Goal: Information Seeking & Learning: Learn about a topic

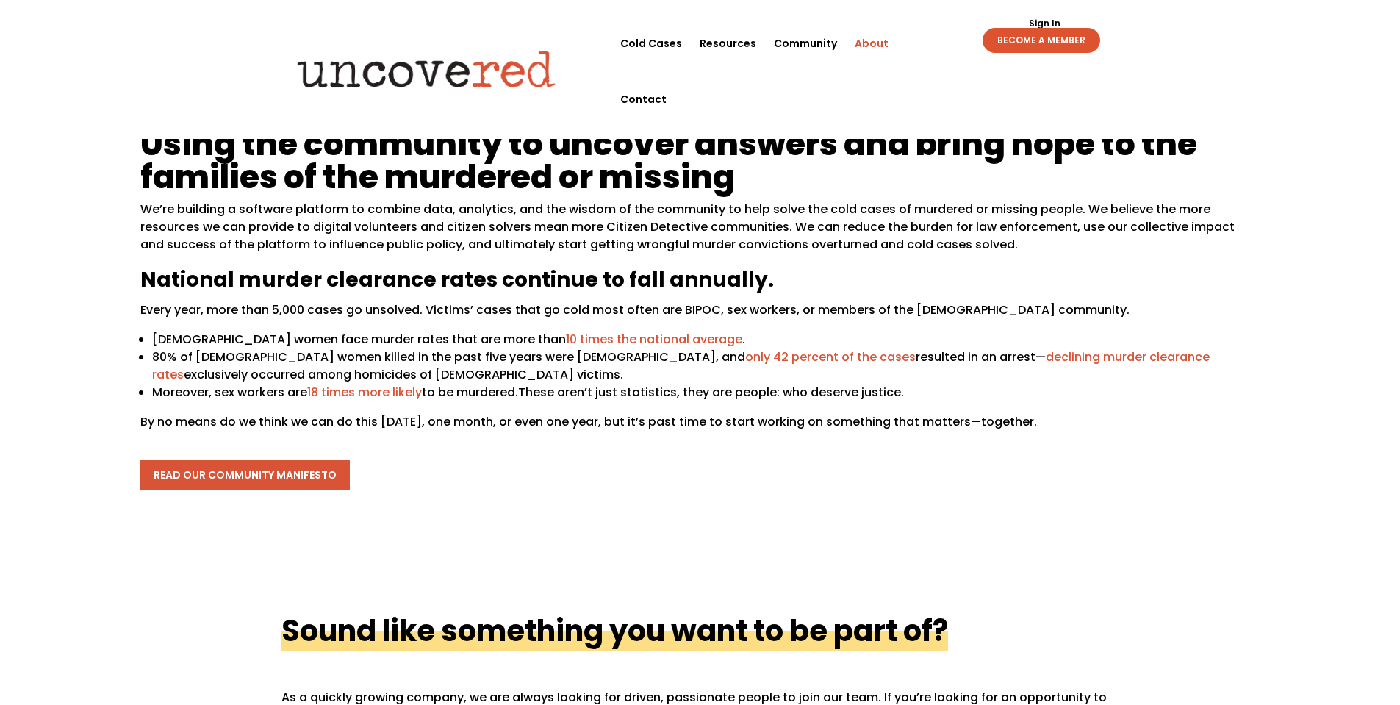
click at [234, 470] on link "read our community manifesto" at bounding box center [244, 474] width 209 height 29
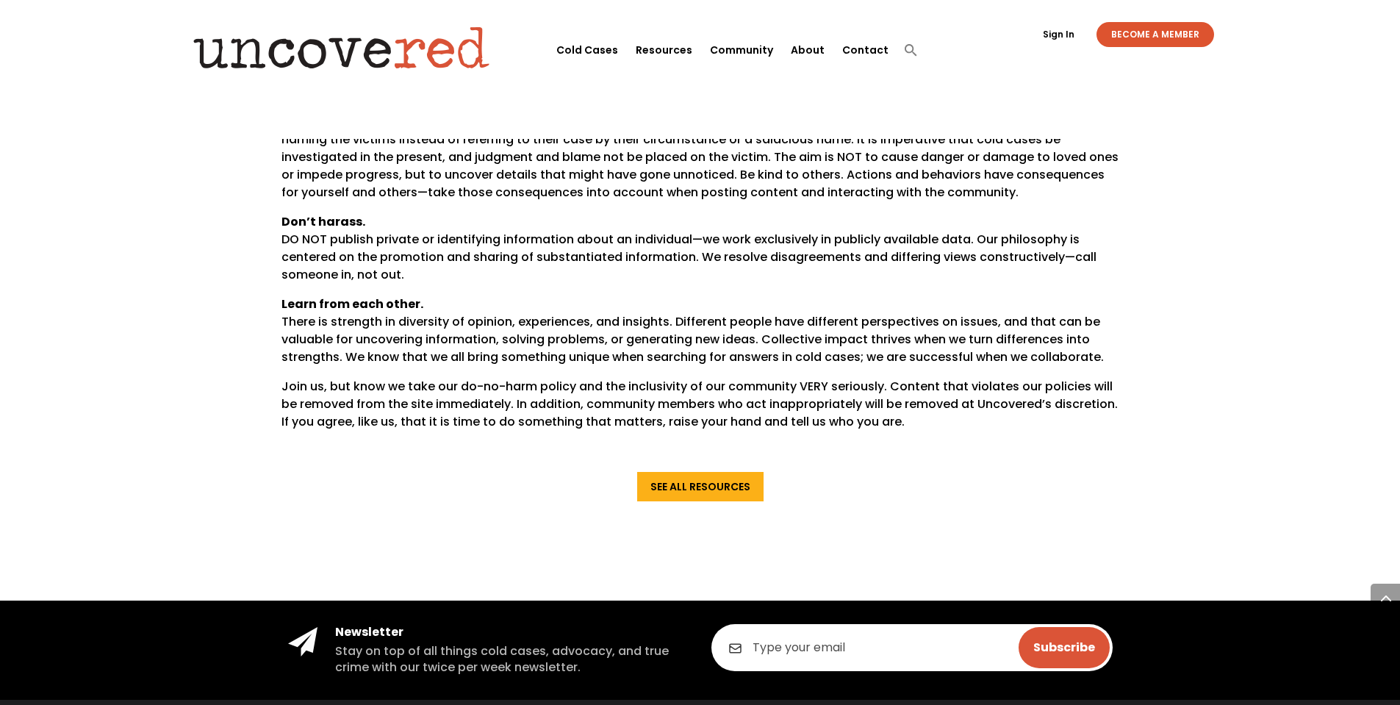
scroll to position [1029, 0]
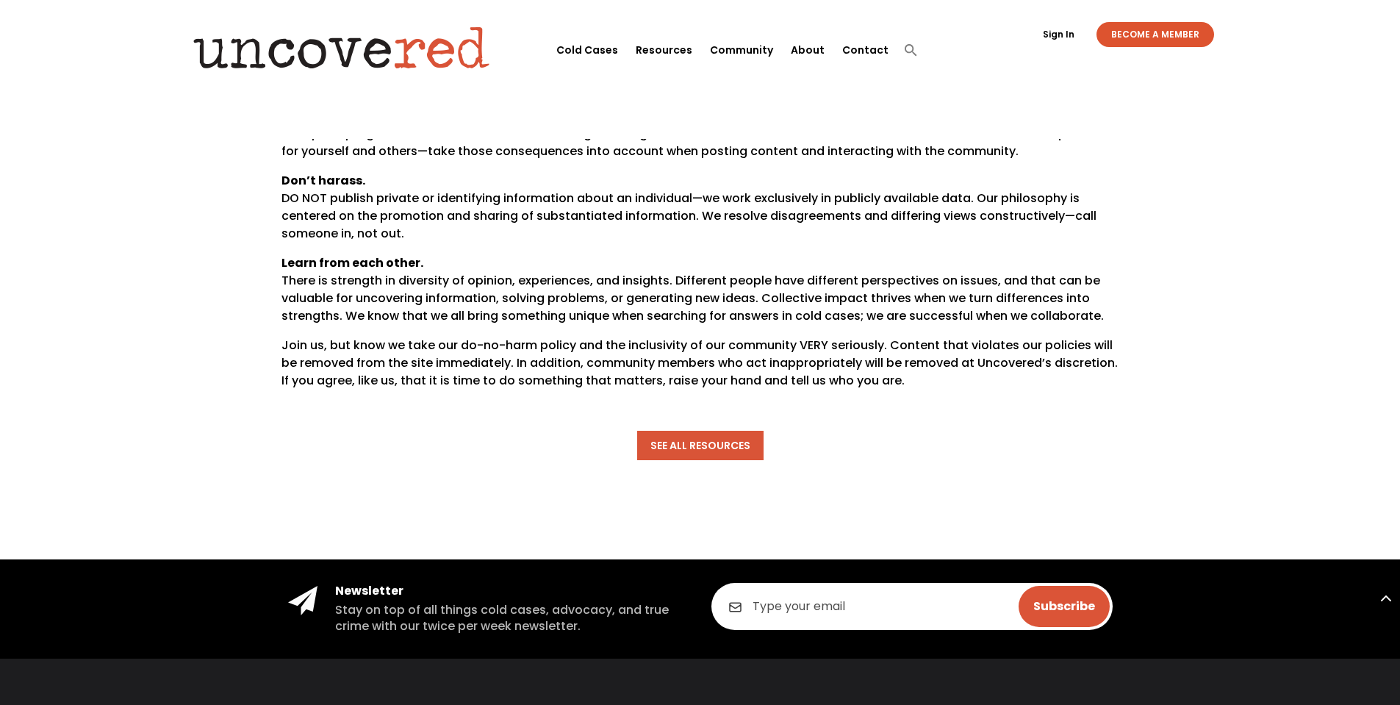
click at [716, 431] on link "See All Resources" at bounding box center [700, 445] width 126 height 29
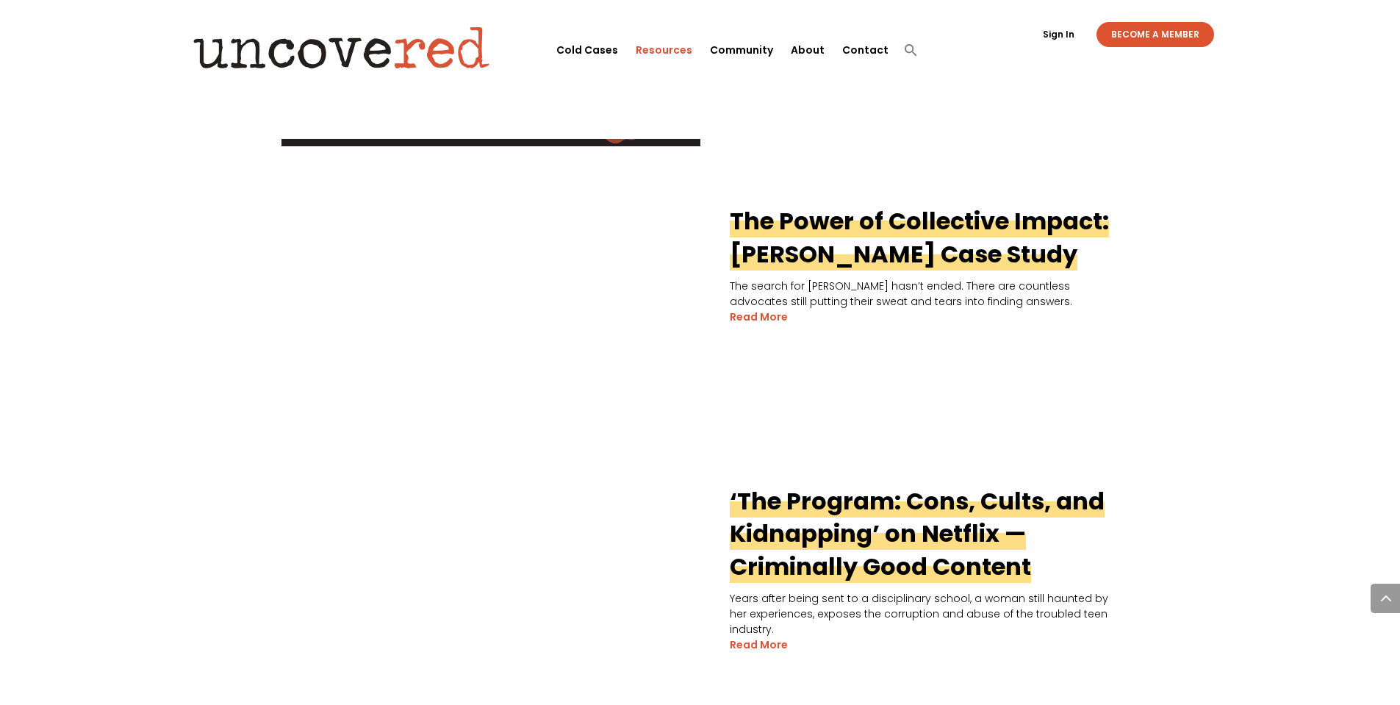
scroll to position [661, 0]
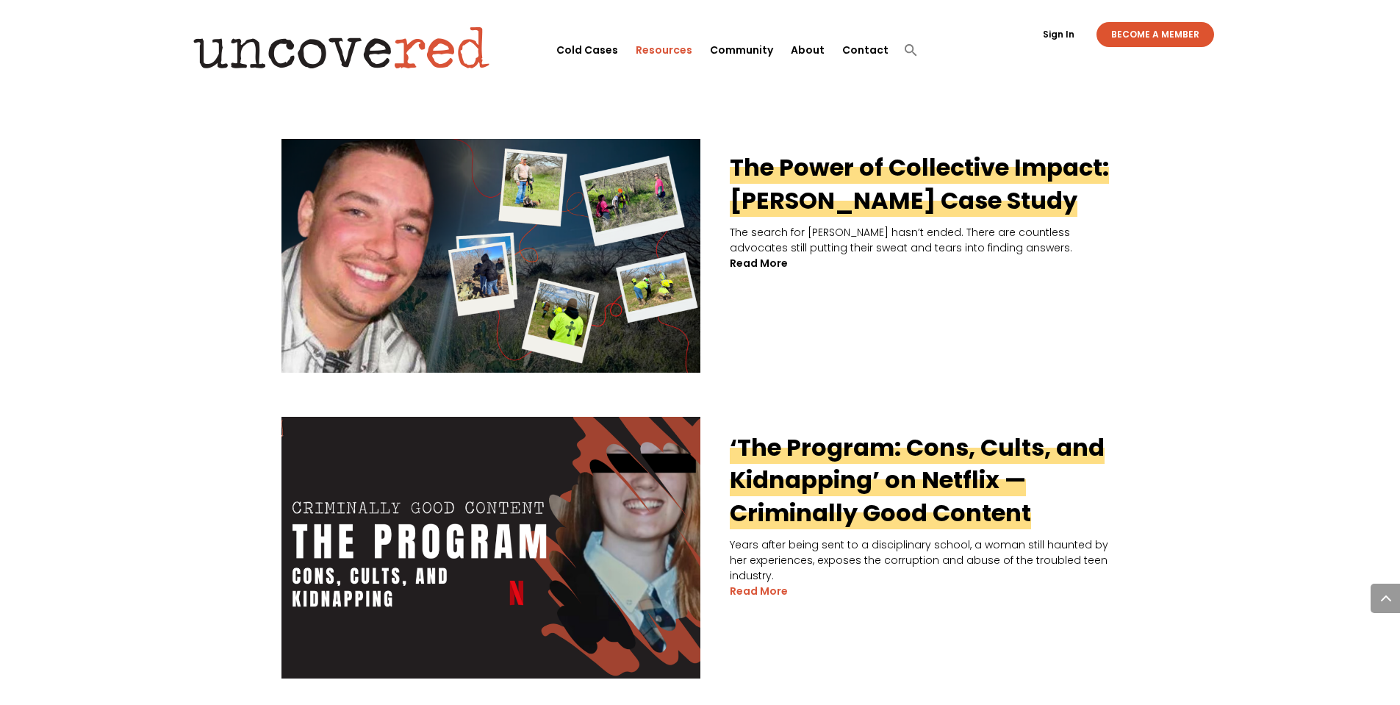
click at [769, 262] on link "read more" at bounding box center [759, 263] width 58 height 15
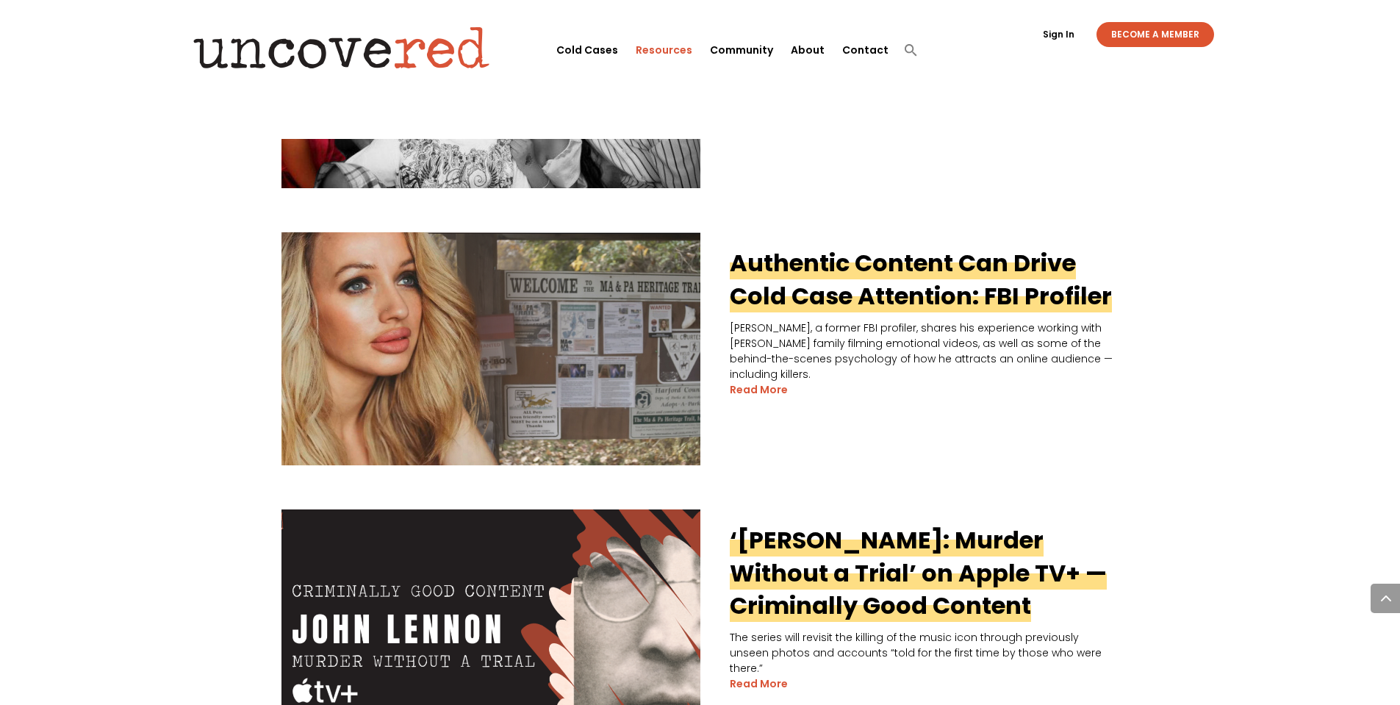
scroll to position [2058, 0]
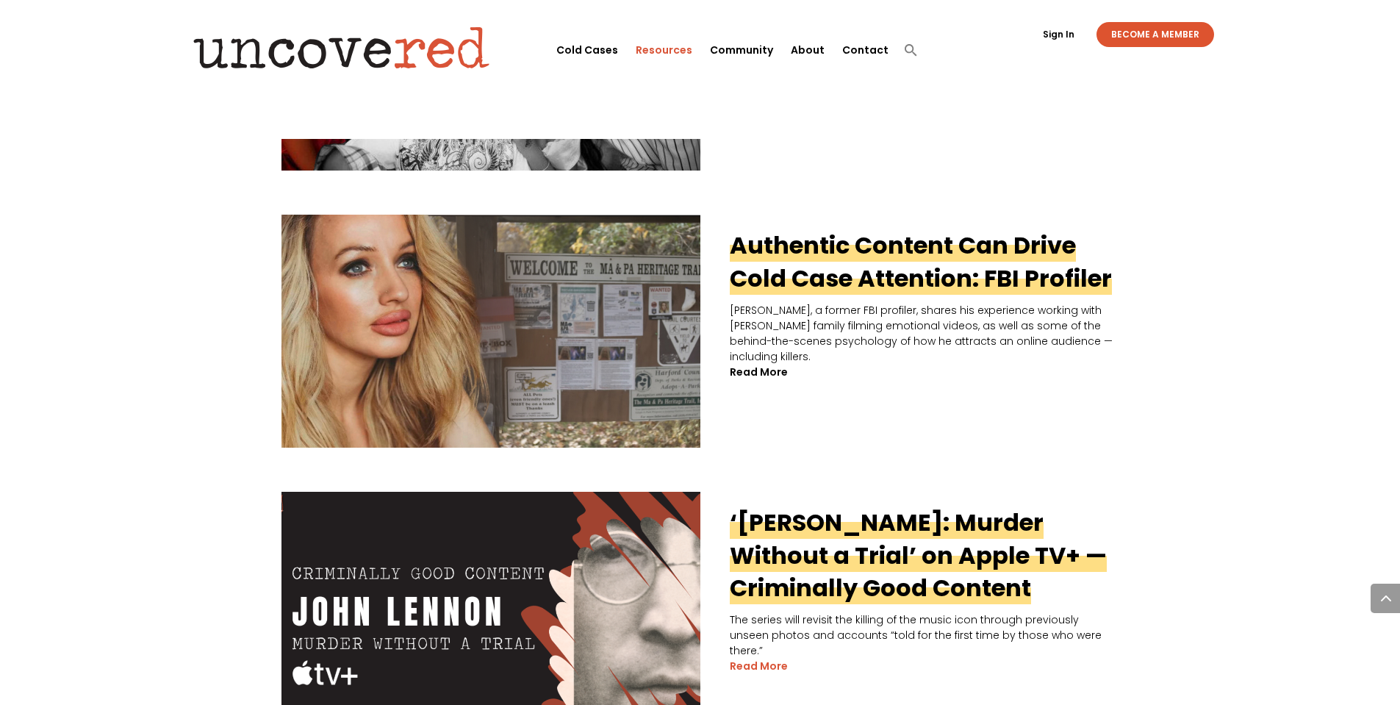
click at [765, 364] on link "read more" at bounding box center [759, 371] width 58 height 15
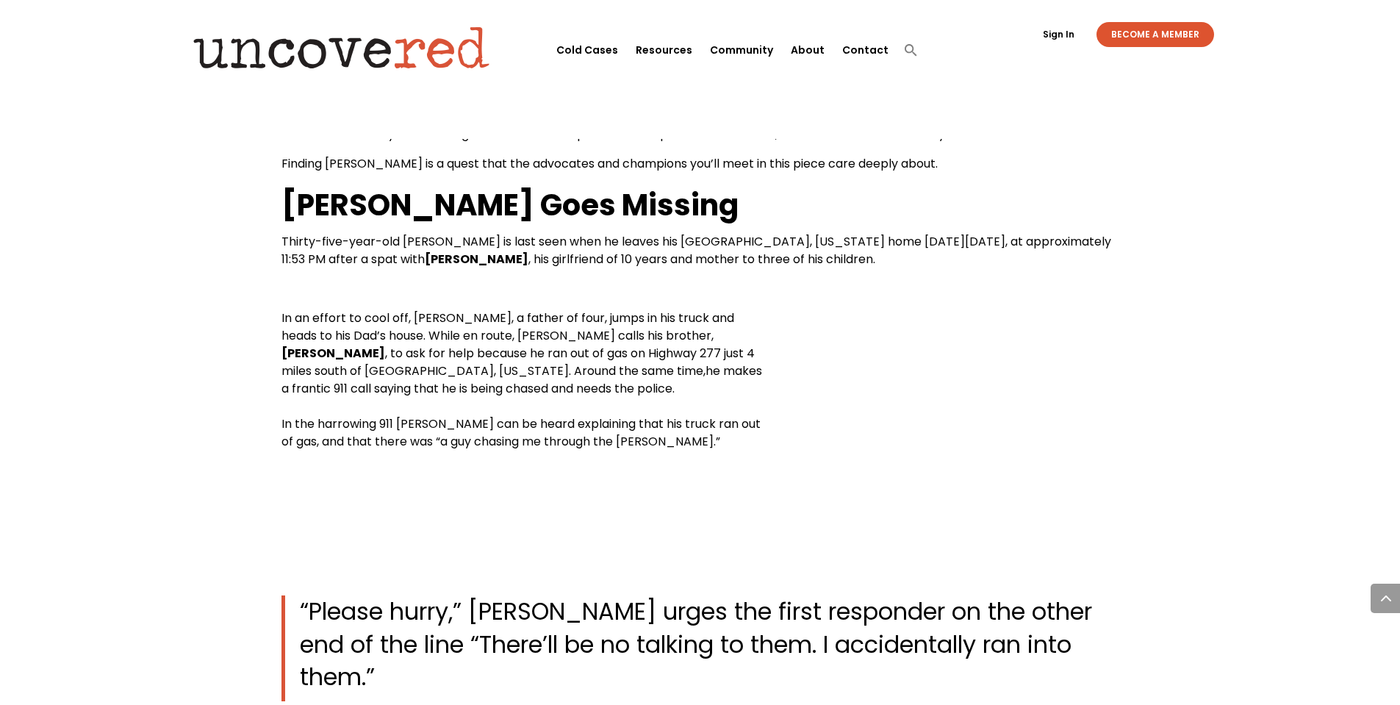
scroll to position [955, 0]
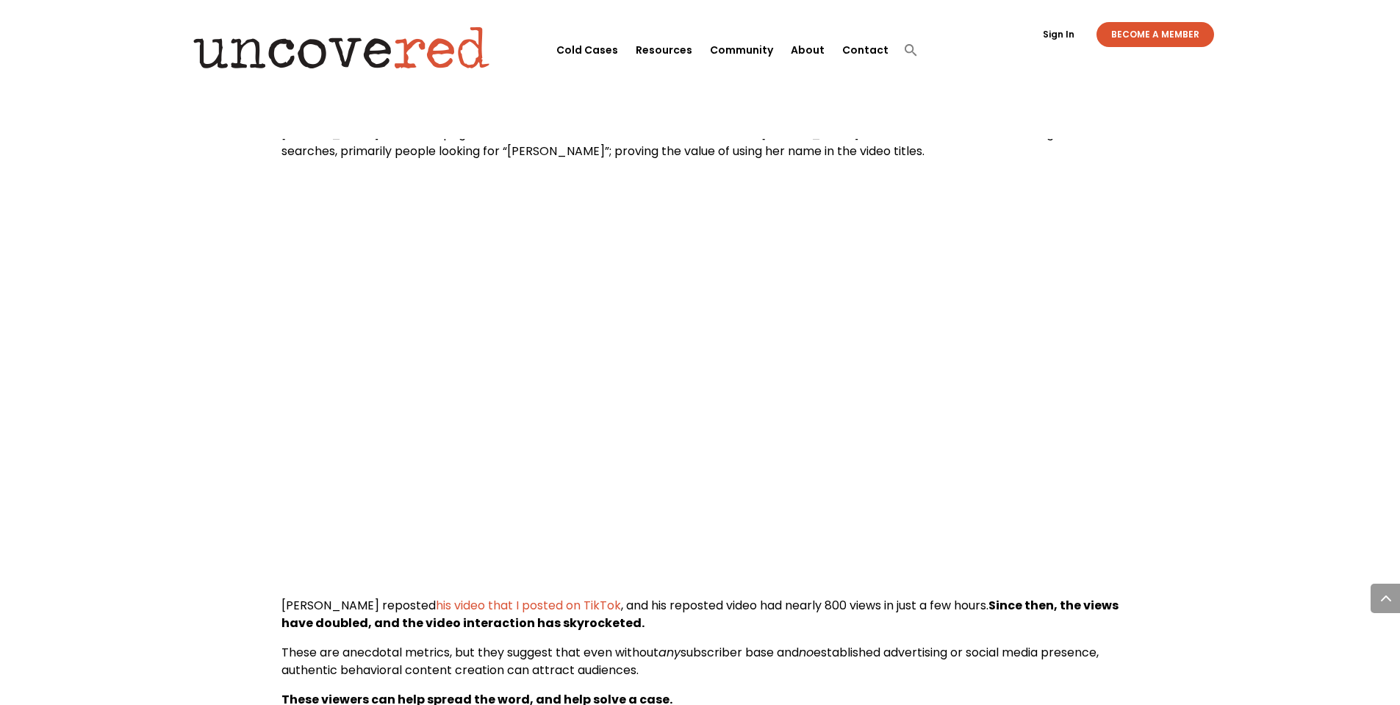
scroll to position [6267, 0]
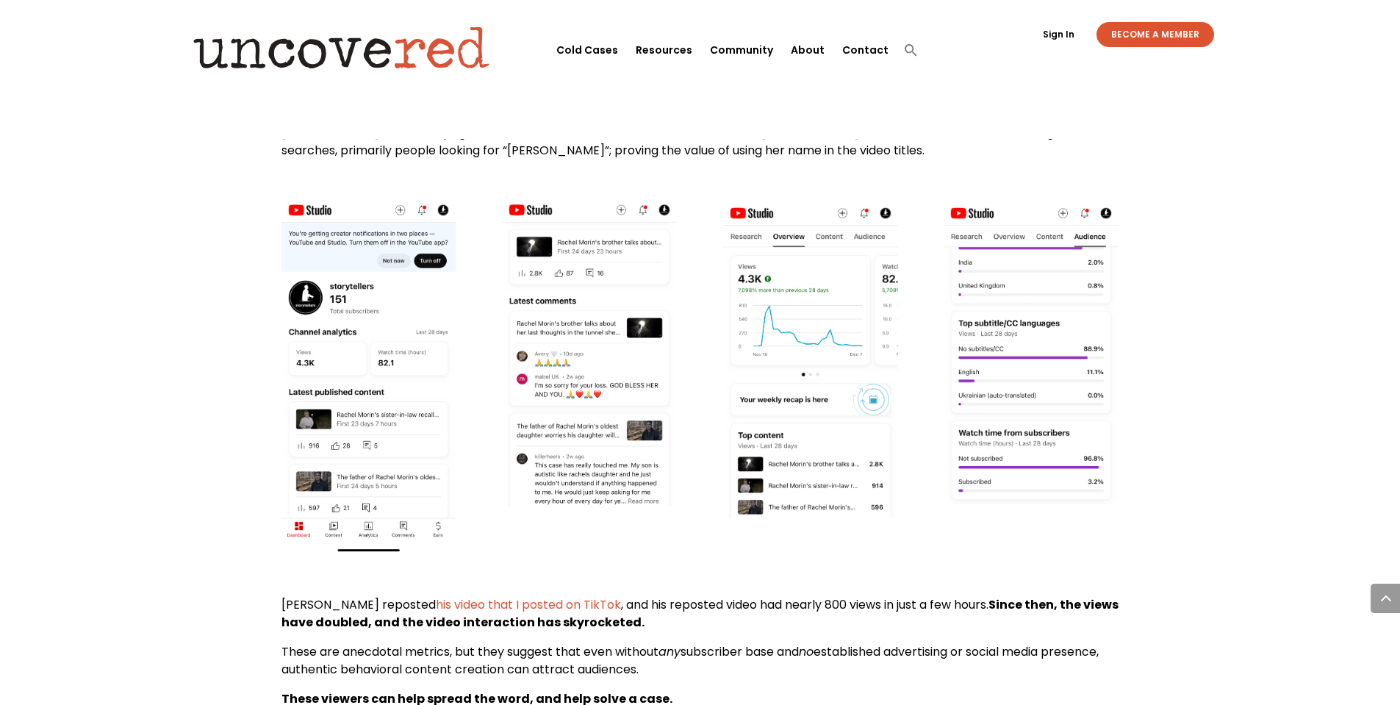
click at [646, 273] on img at bounding box center [589, 354] width 175 height 306
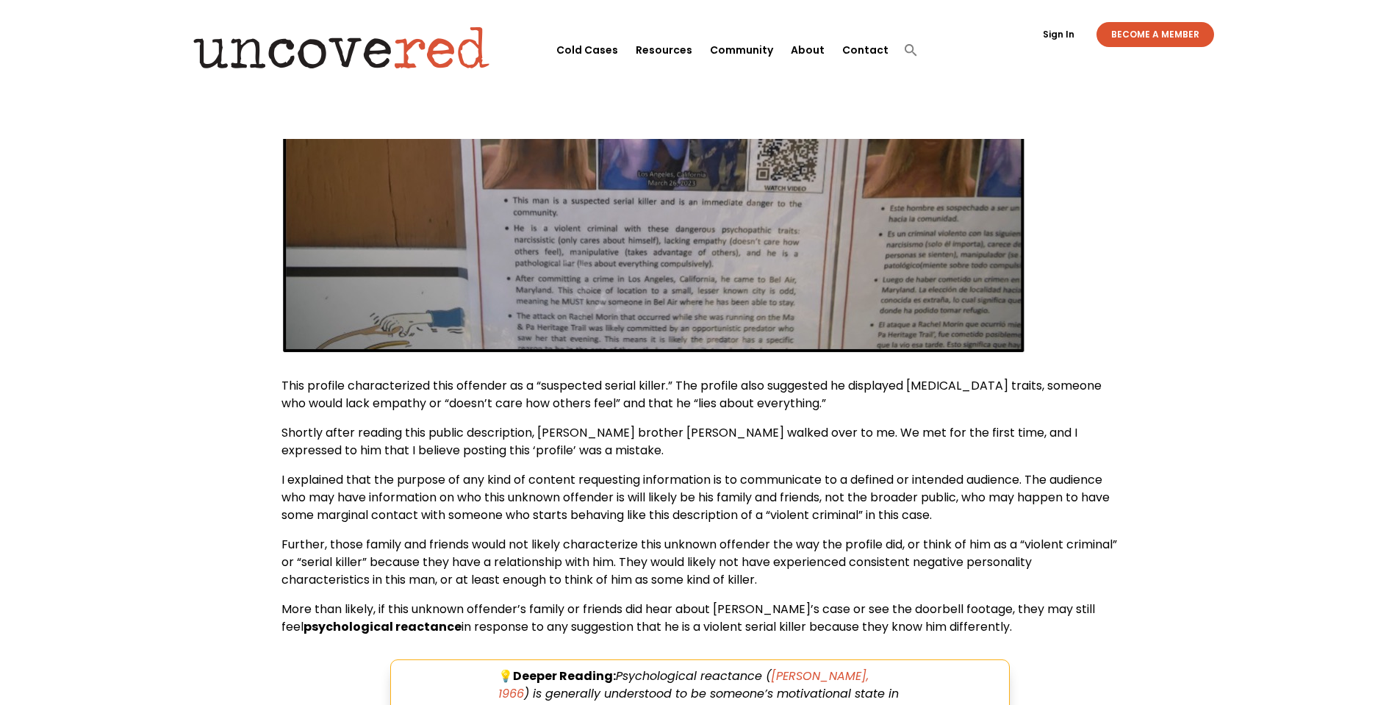
scroll to position [0, 0]
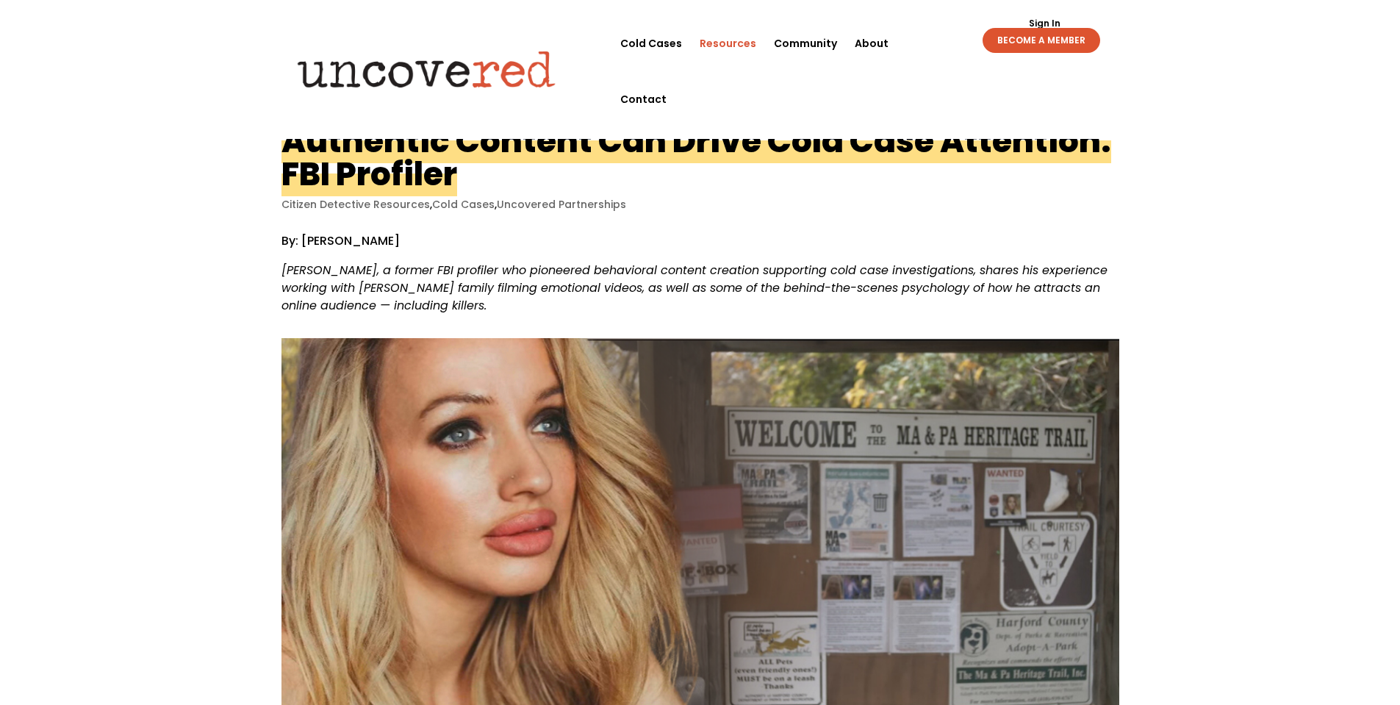
click at [700, 42] on link "Resources" at bounding box center [728, 43] width 57 height 56
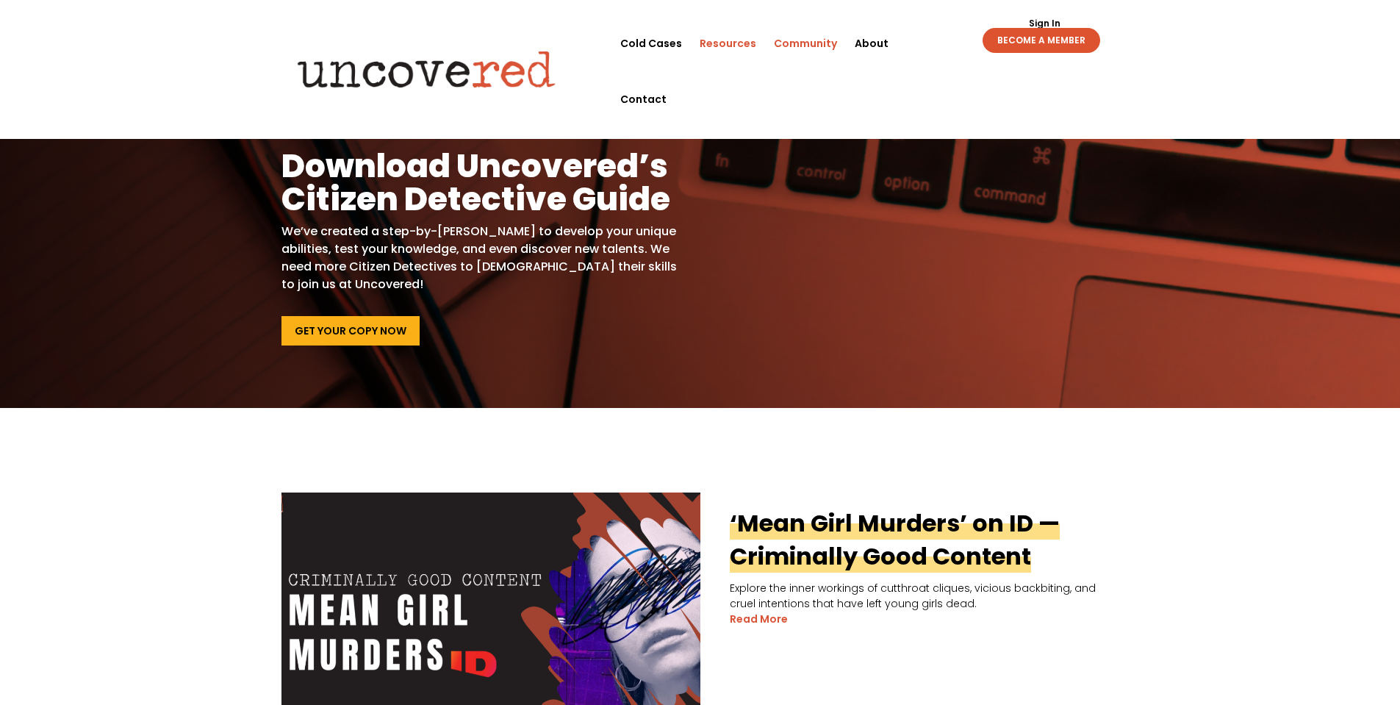
click at [774, 46] on link "Community" at bounding box center [805, 43] width 63 height 56
